Goal: Browse casually: Explore the website without a specific task or goal

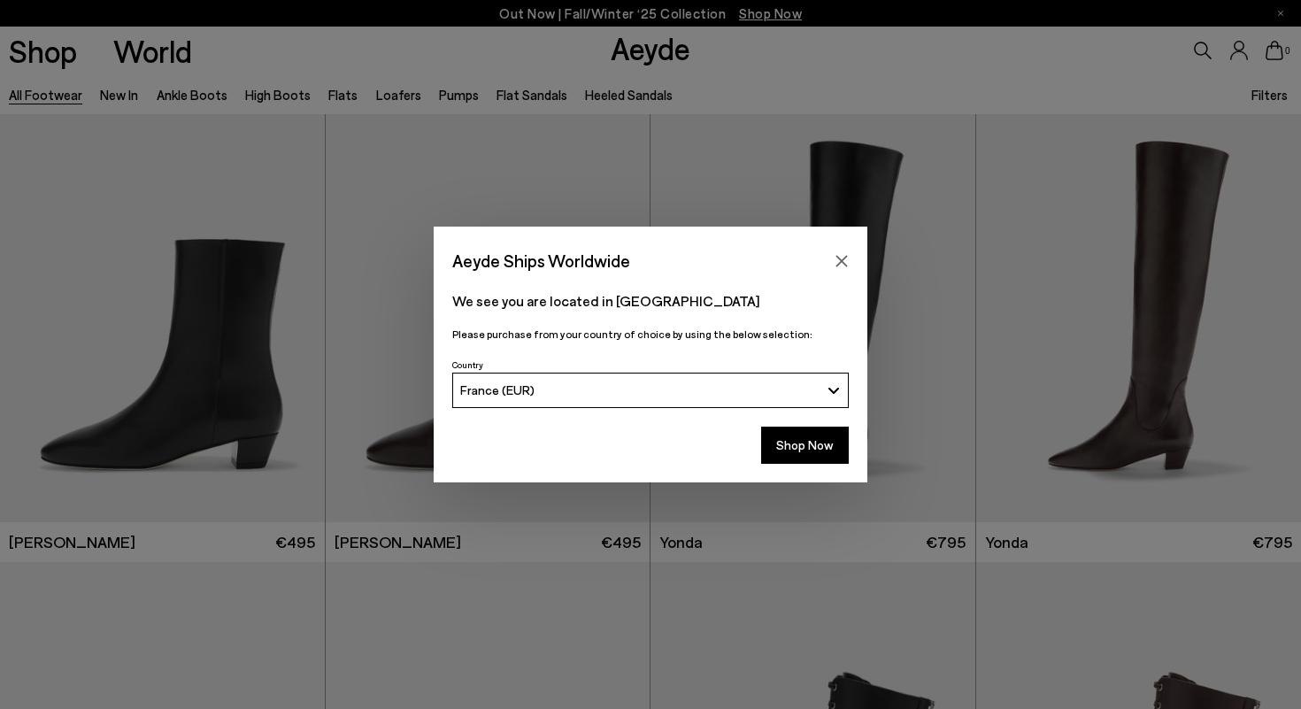
scroll to position [304, 0]
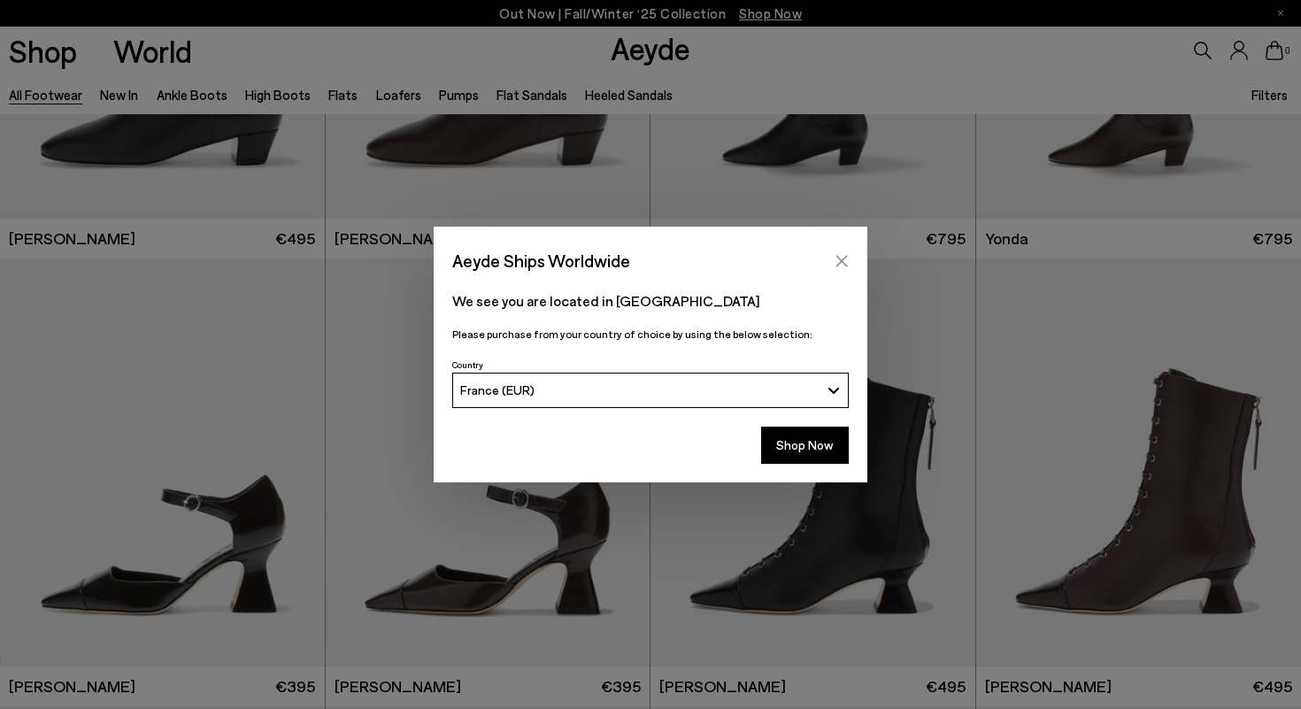
click at [843, 264] on icon "Close" at bounding box center [842, 261] width 14 height 14
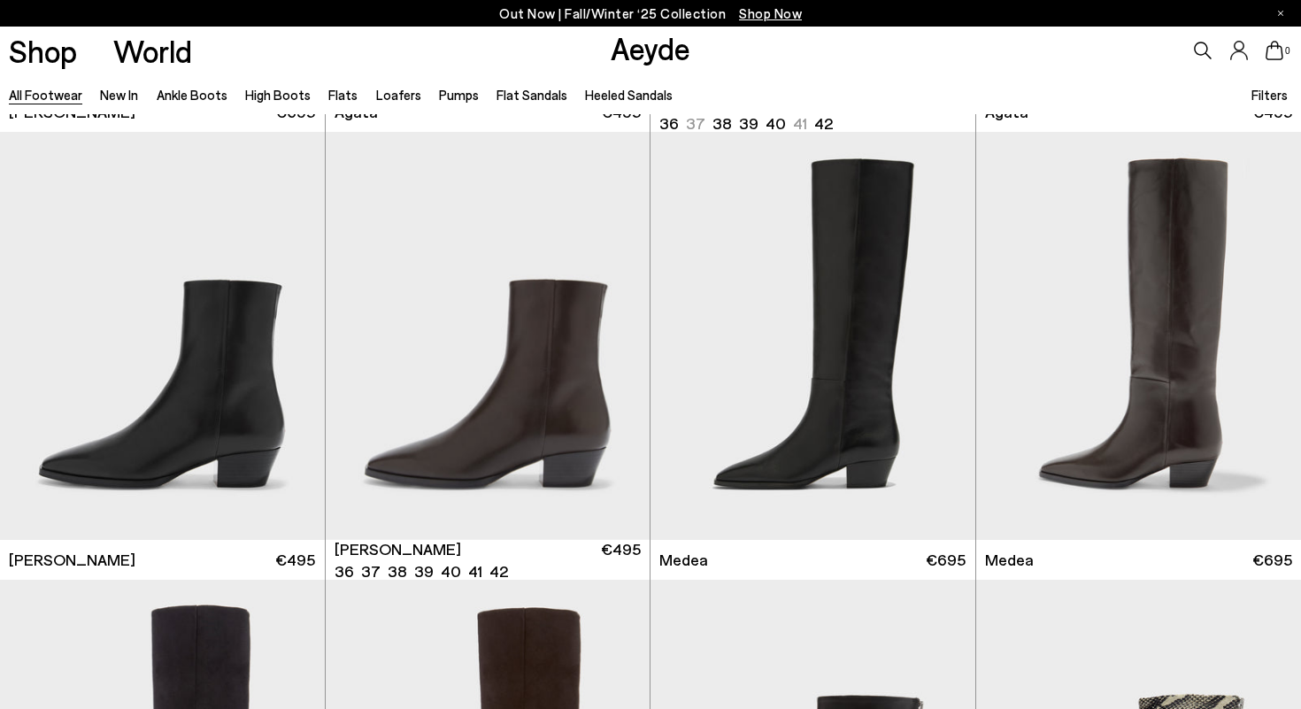
scroll to position [1775, 0]
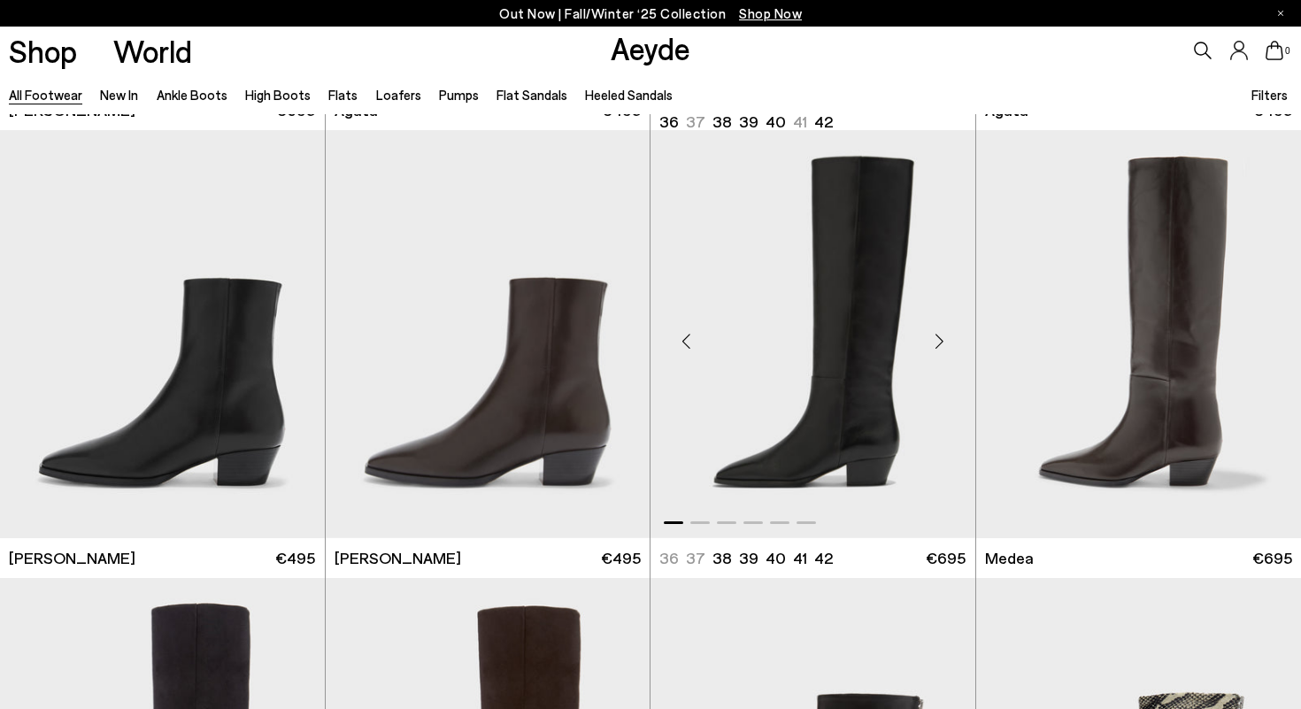
click at [939, 338] on div "Next slide" at bounding box center [939, 341] width 53 height 53
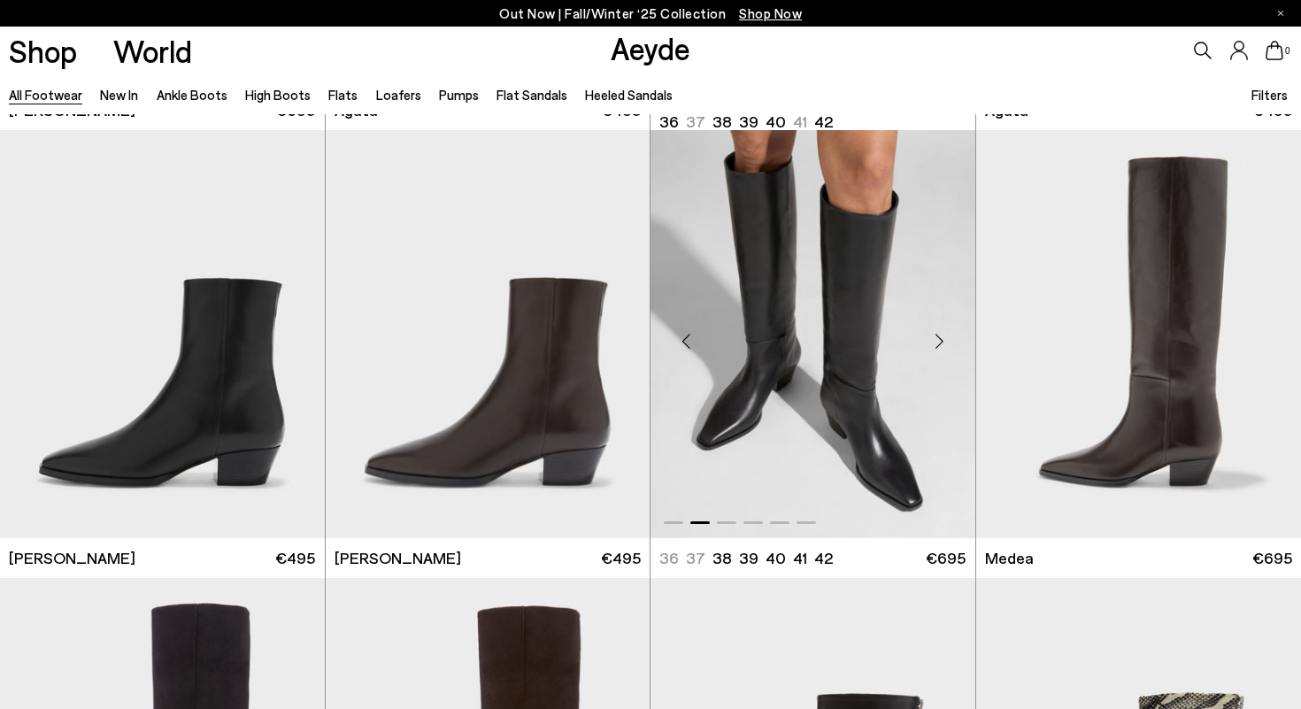
click at [939, 338] on div "Next slide" at bounding box center [939, 341] width 53 height 53
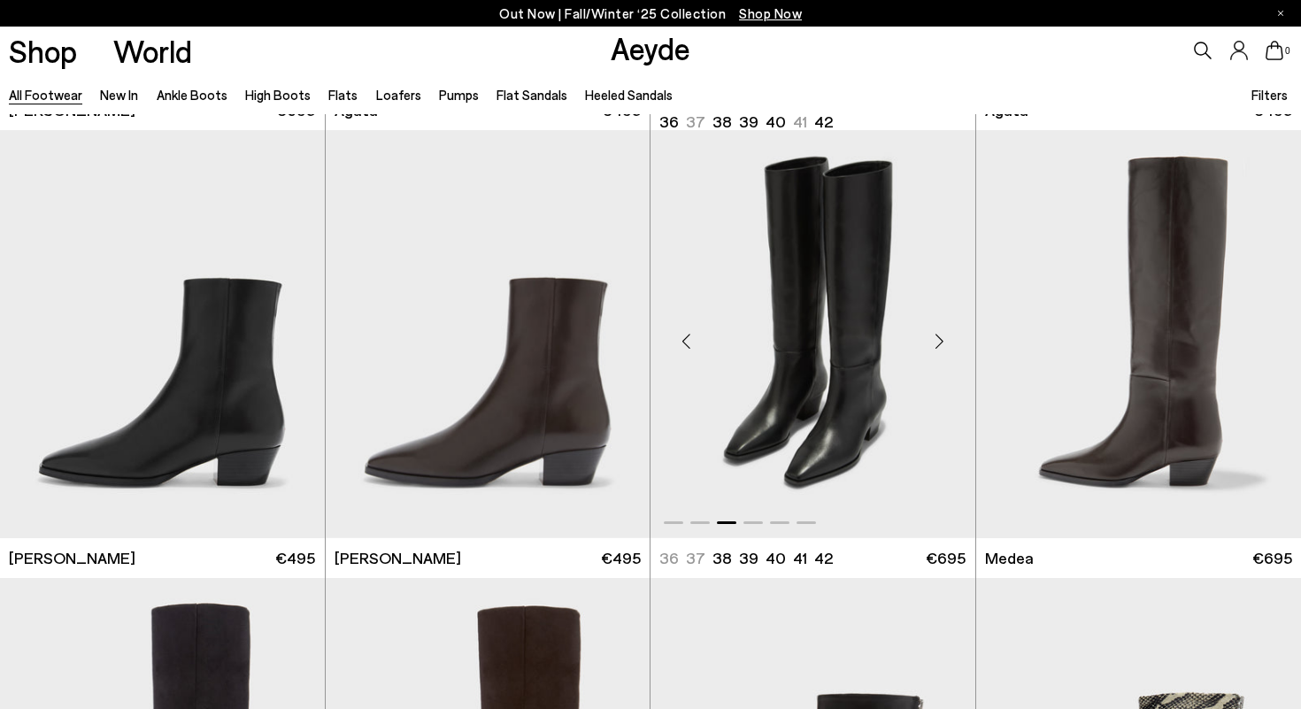
click at [939, 338] on div "Next slide" at bounding box center [939, 341] width 53 height 53
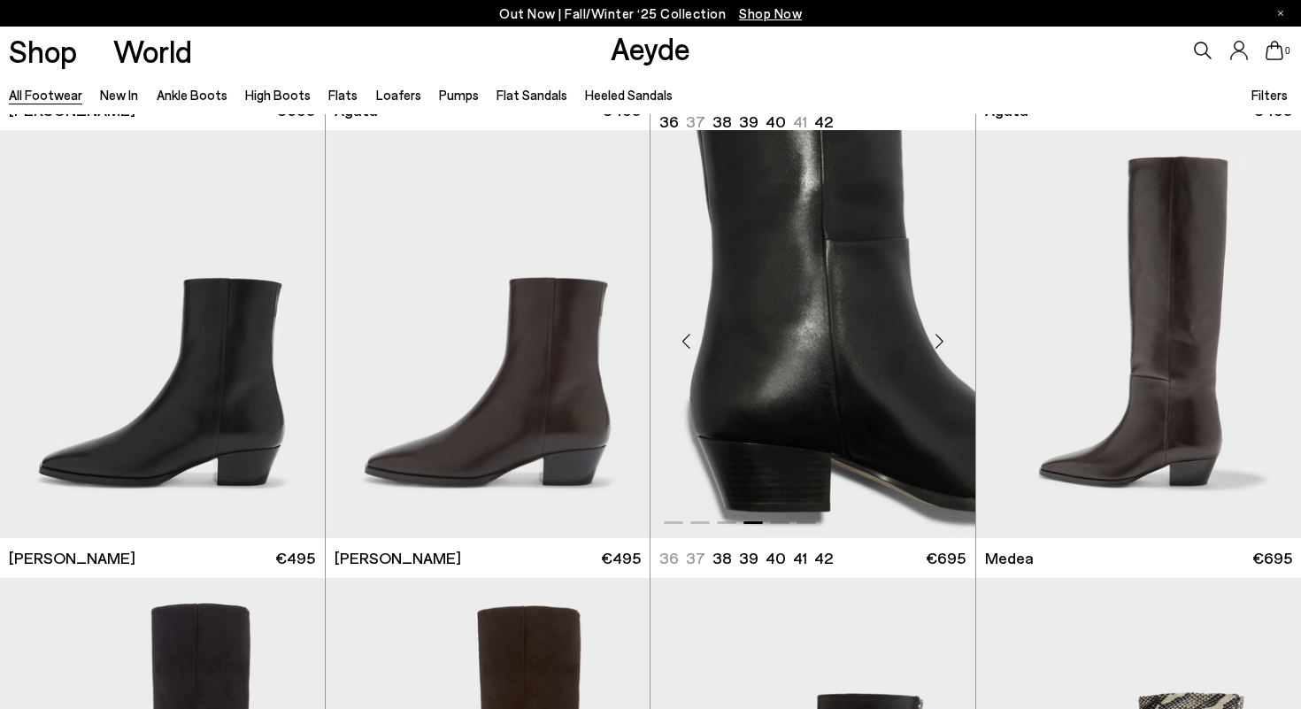
click at [939, 338] on div "Next slide" at bounding box center [939, 341] width 53 height 53
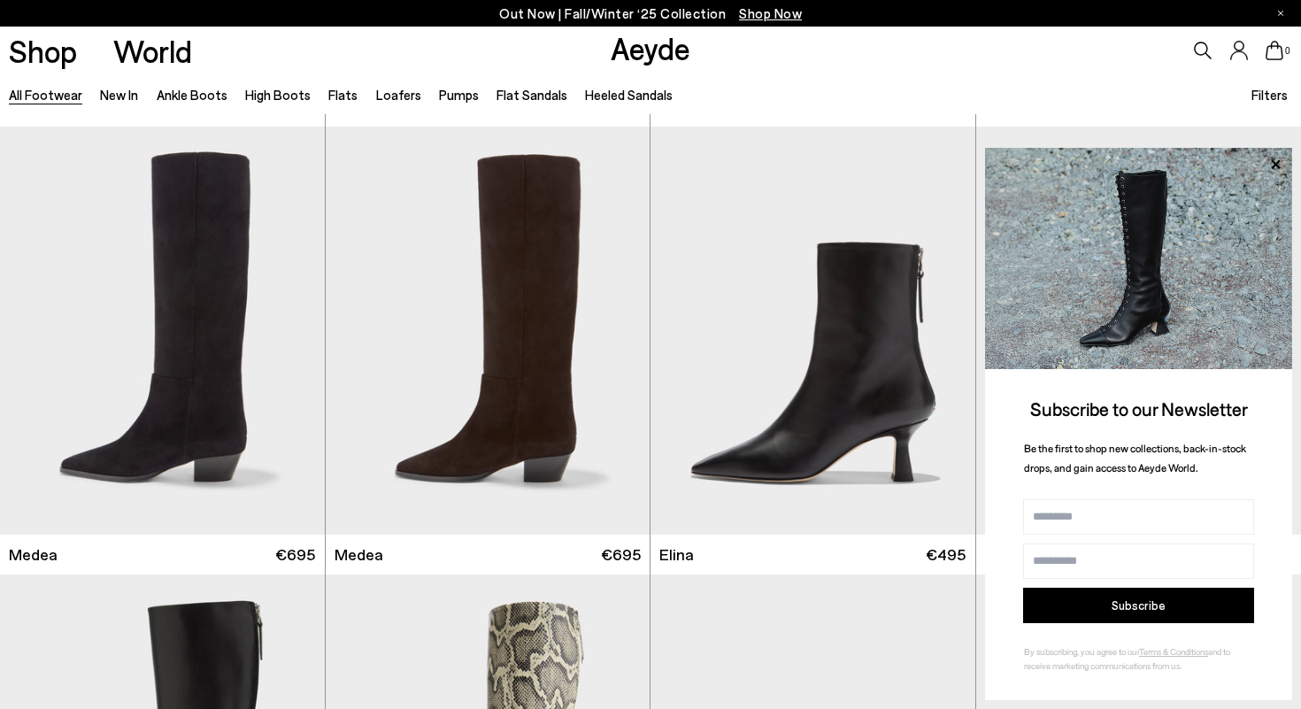
scroll to position [2229, 0]
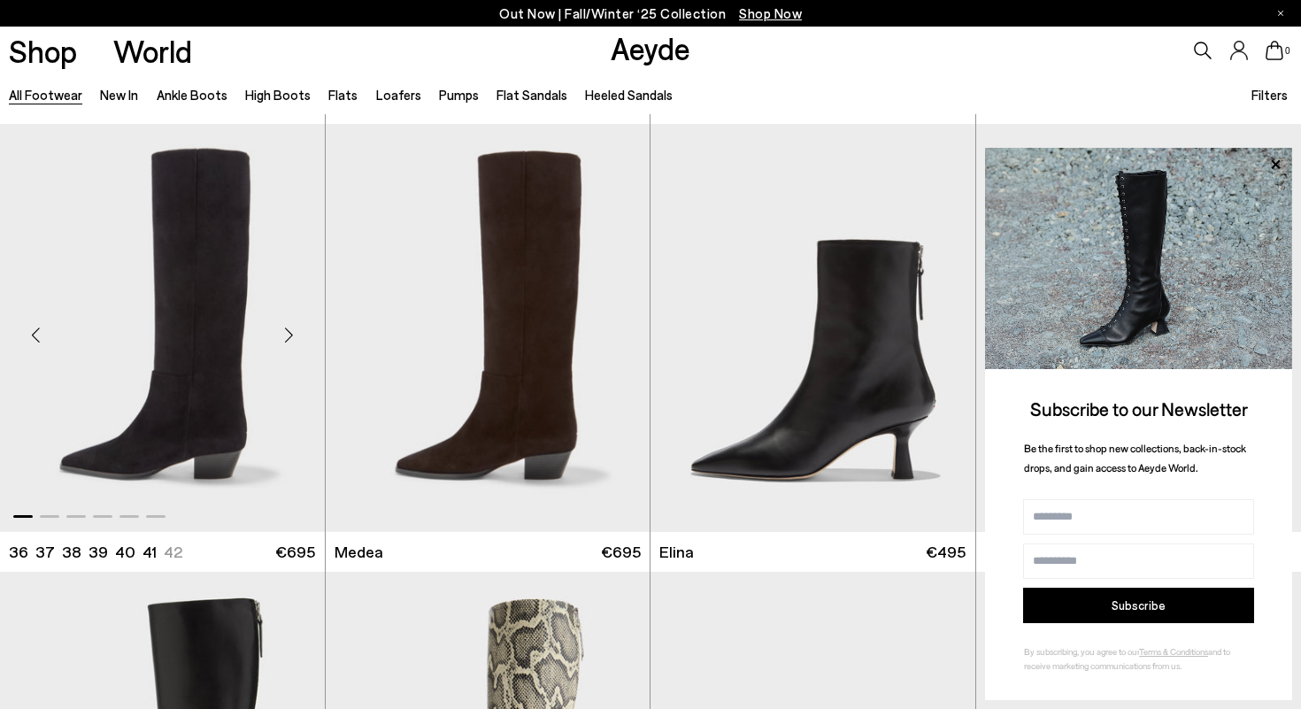
click at [297, 331] on div "Next slide" at bounding box center [289, 335] width 53 height 53
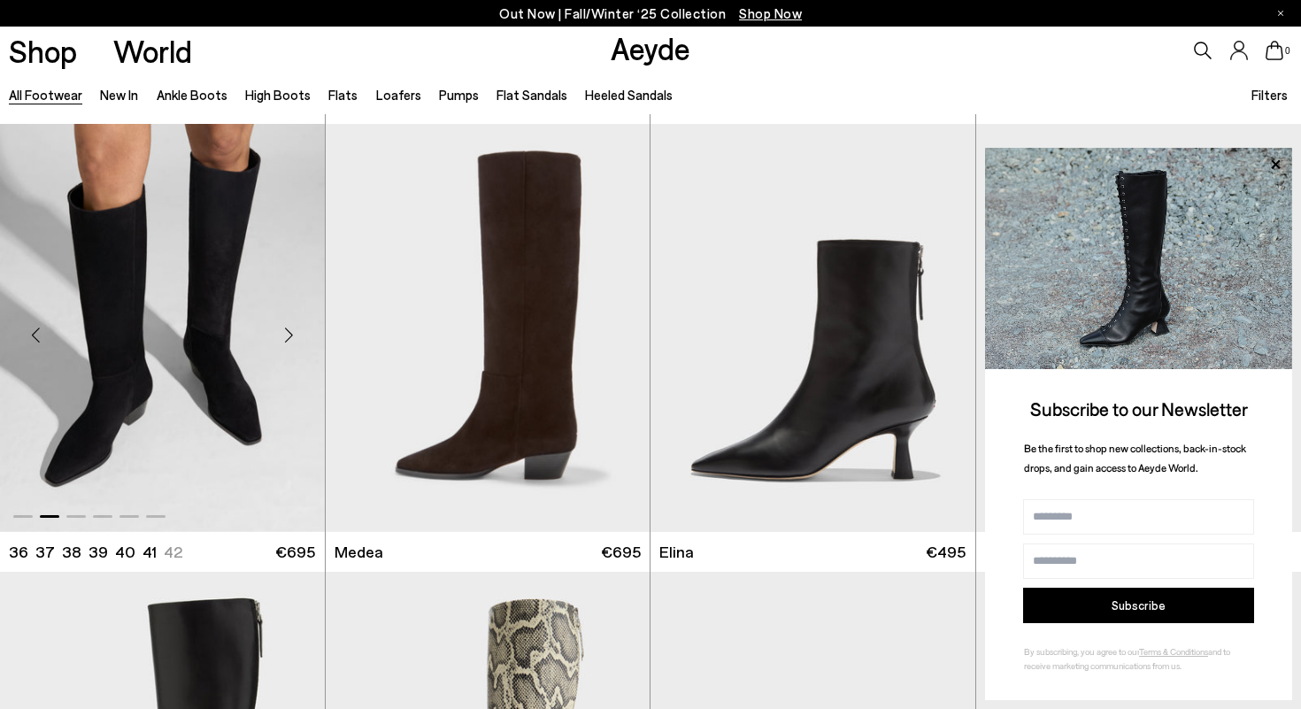
click at [297, 331] on div "Next slide" at bounding box center [289, 335] width 53 height 53
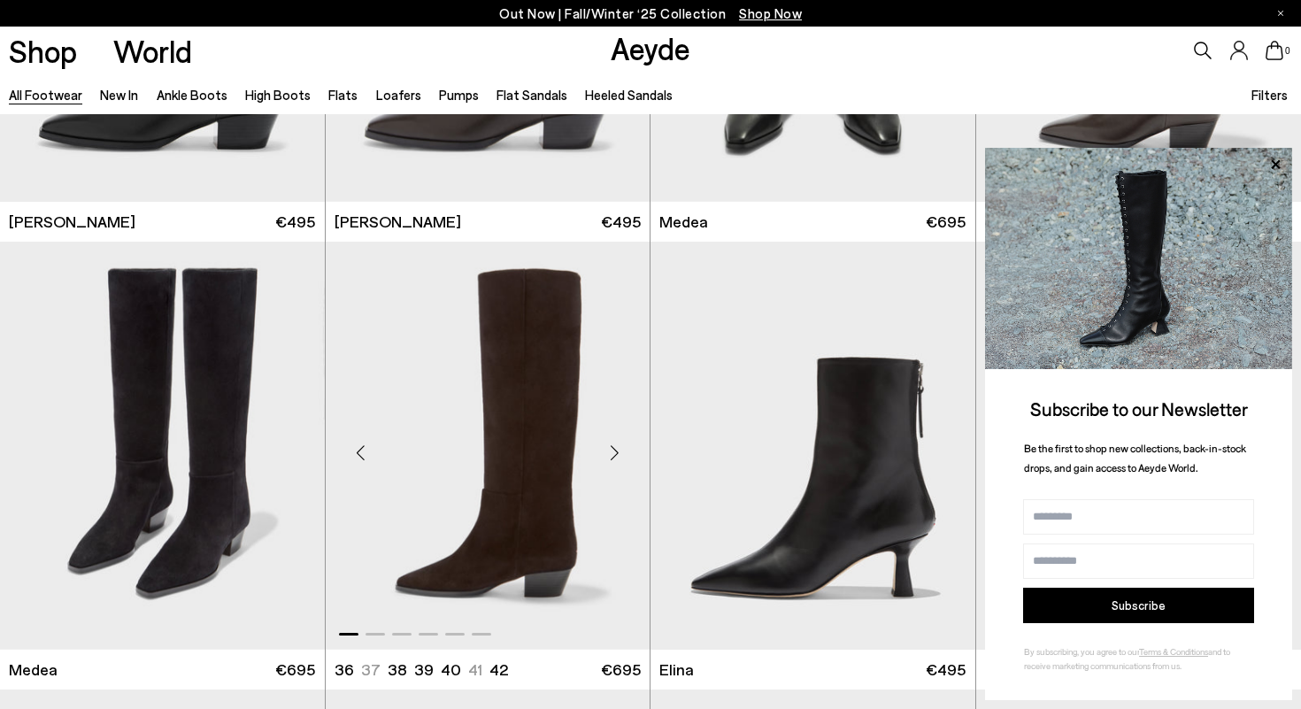
scroll to position [2137, 0]
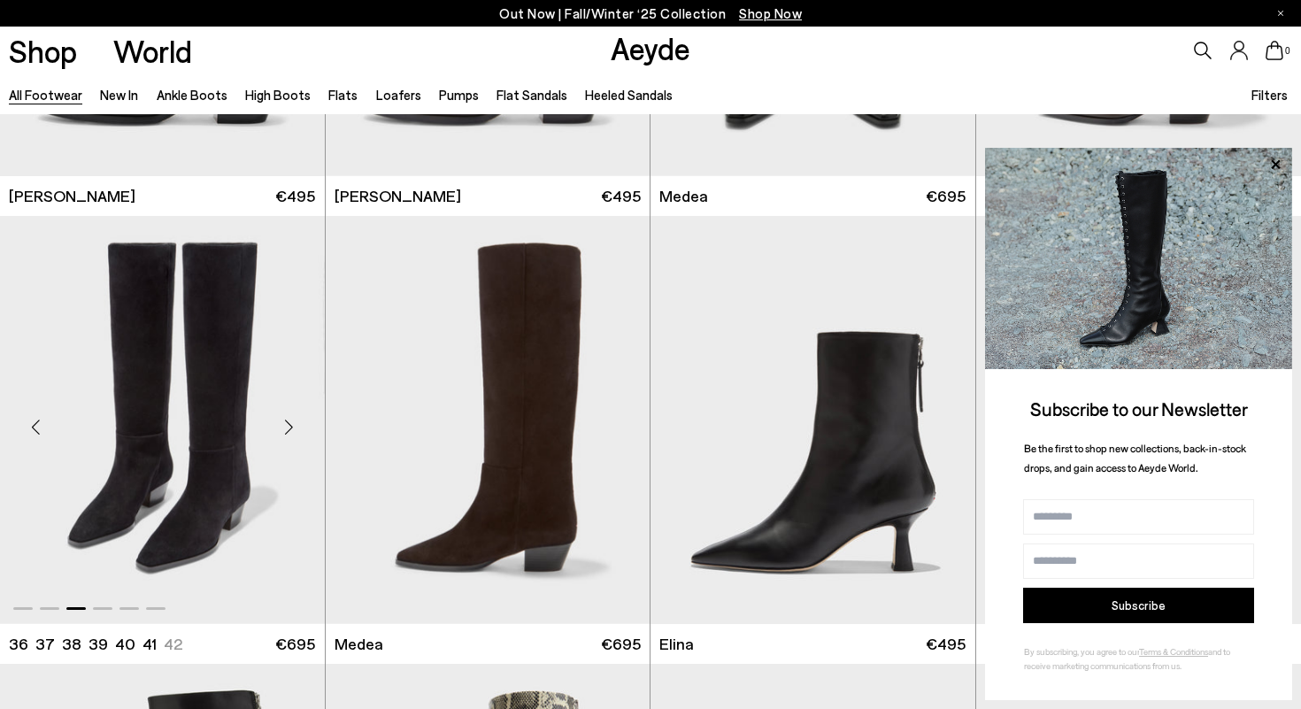
click at [280, 429] on div "Next slide" at bounding box center [289, 427] width 53 height 53
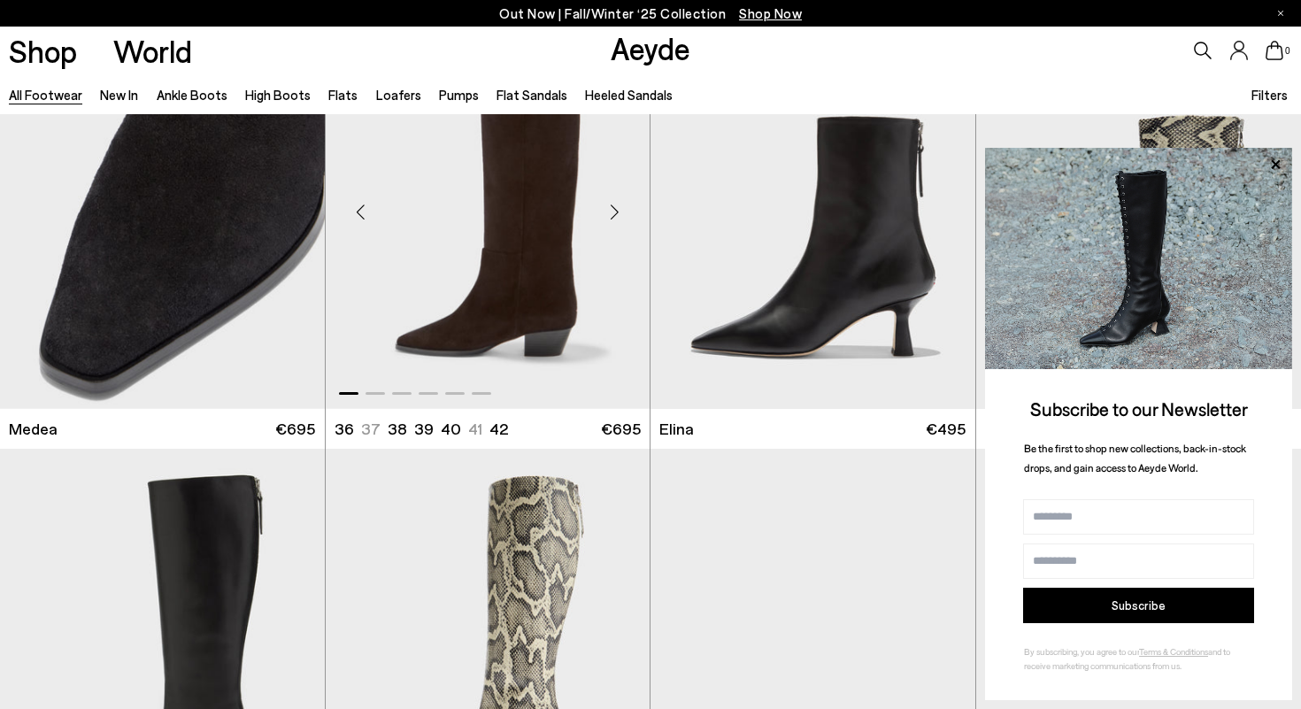
scroll to position [2353, 0]
click at [1142, 109] on div "All Footwear New In Ankle Boots High Boots Flats Loafers Pumps Flat Sandals Hee…" at bounding box center [650, 94] width 1301 height 40
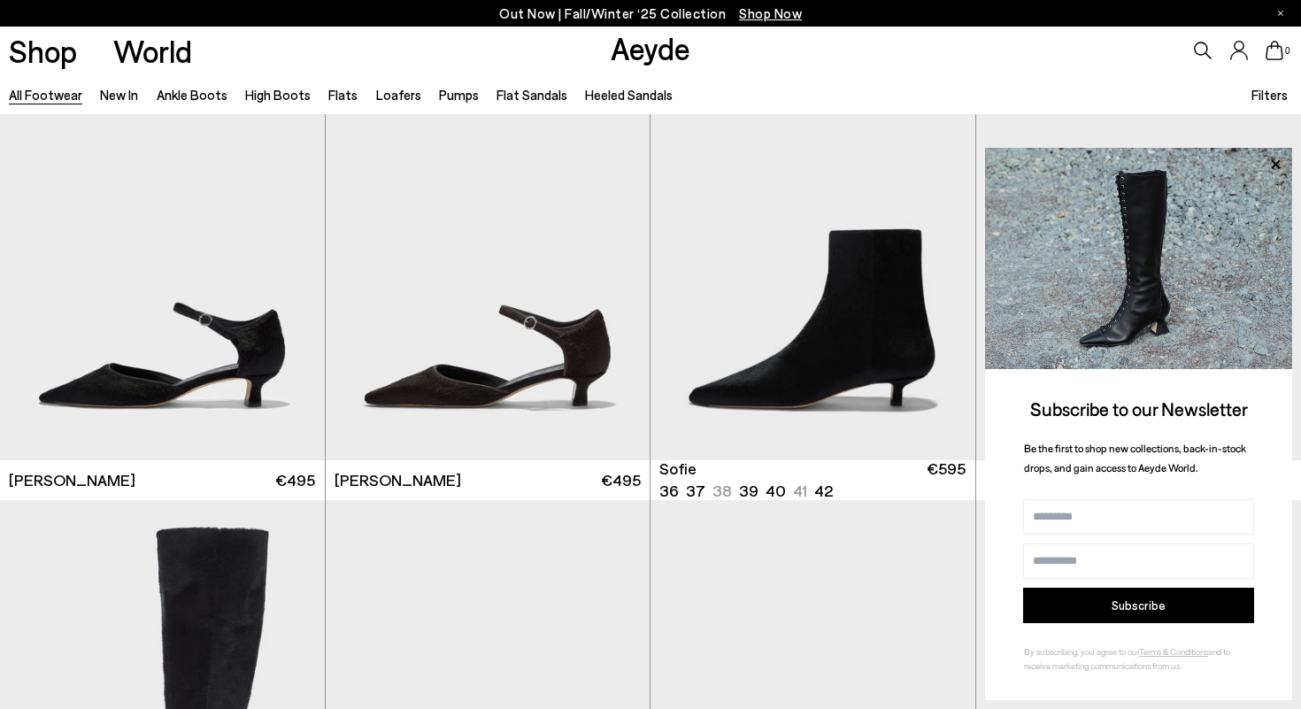
scroll to position [3199, 0]
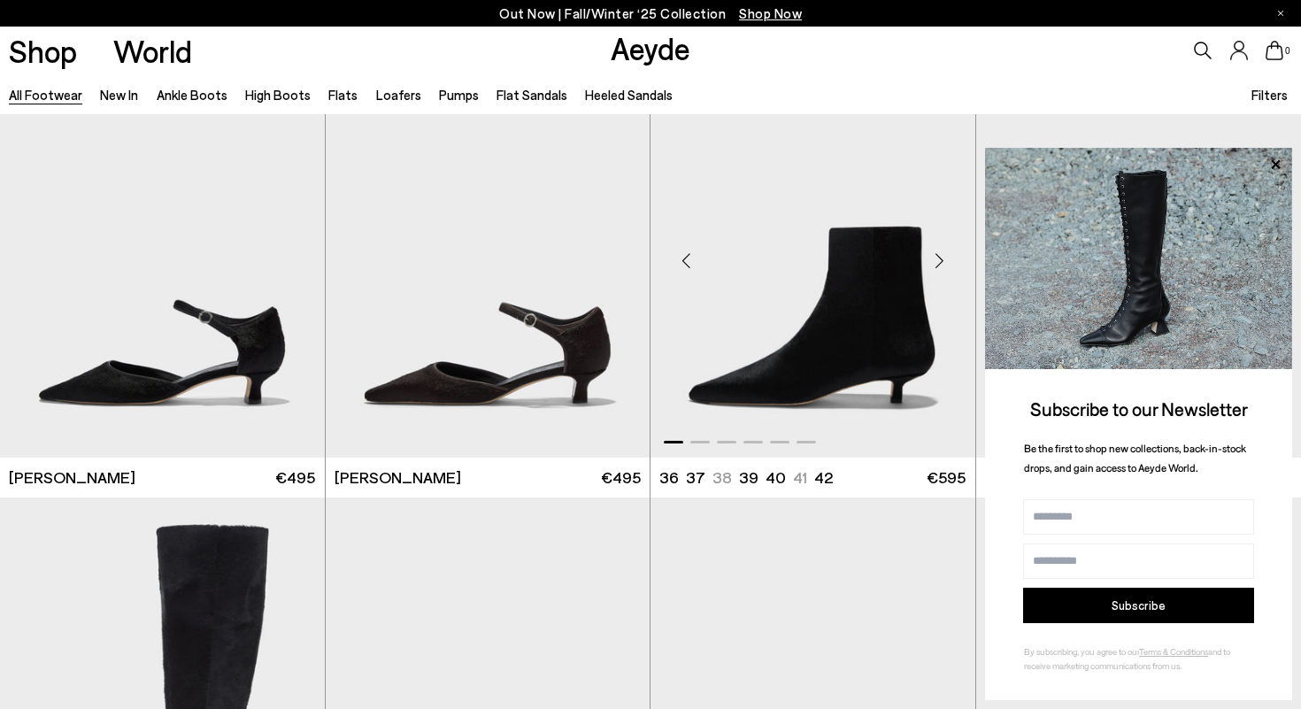
click at [944, 256] on div "Next slide" at bounding box center [939, 260] width 53 height 53
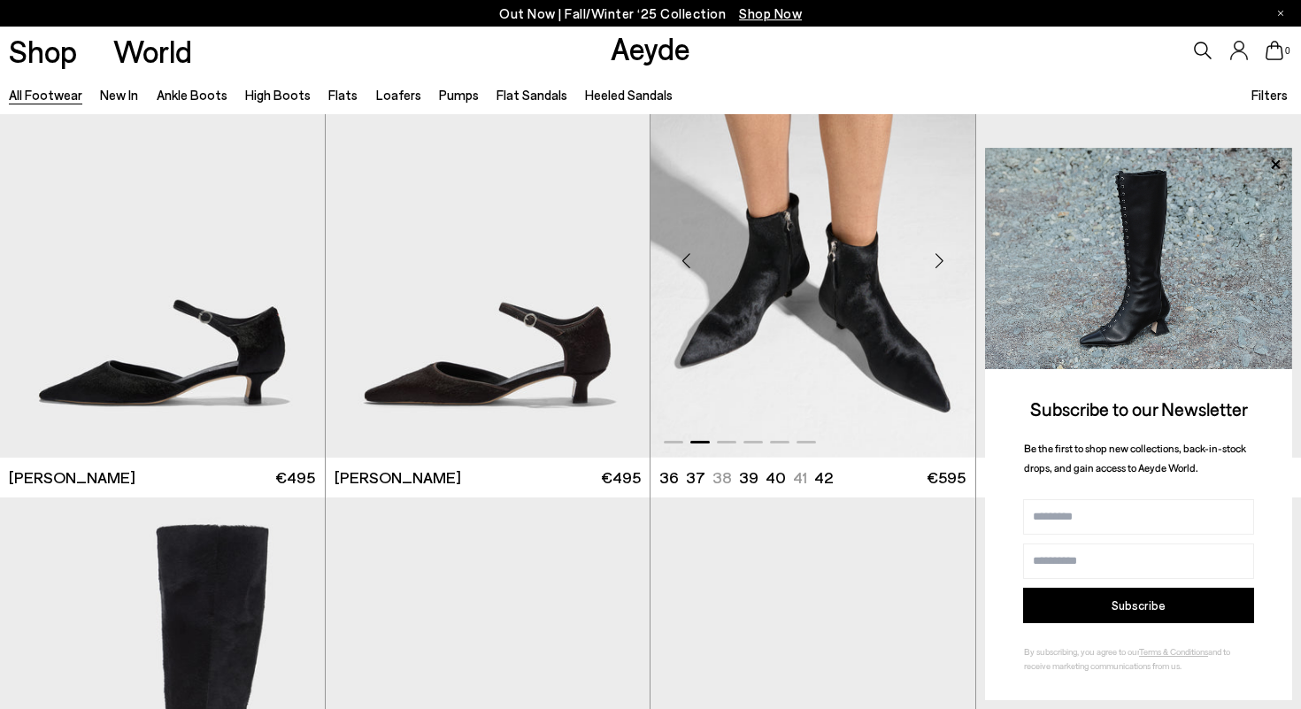
click at [944, 256] on div "Next slide" at bounding box center [939, 260] width 53 height 53
